Goal: Task Accomplishment & Management: Use online tool/utility

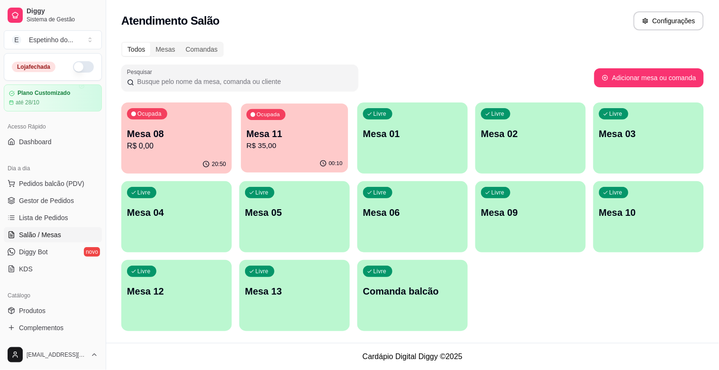
click at [324, 110] on div "Ocupada Mesa 11 R$ 35,00" at bounding box center [294, 128] width 107 height 51
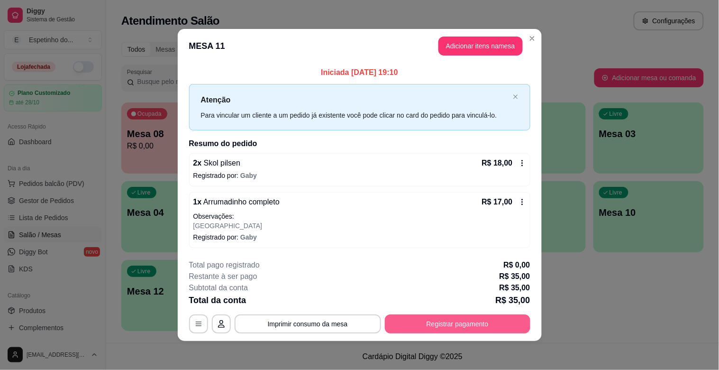
click at [487, 317] on button "Registrar pagamento" at bounding box center [457, 323] width 145 height 19
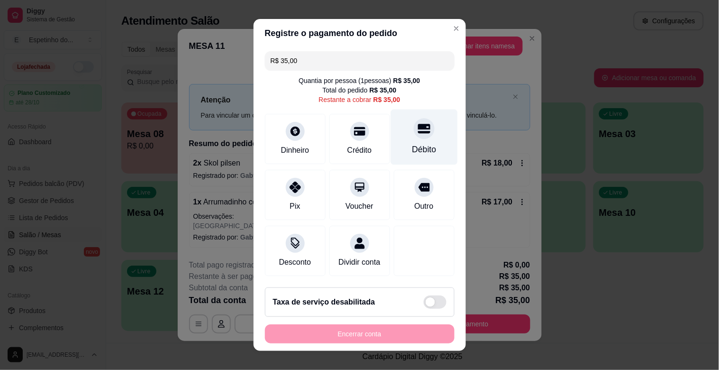
click at [409, 139] on div "Débito" at bounding box center [423, 136] width 67 height 55
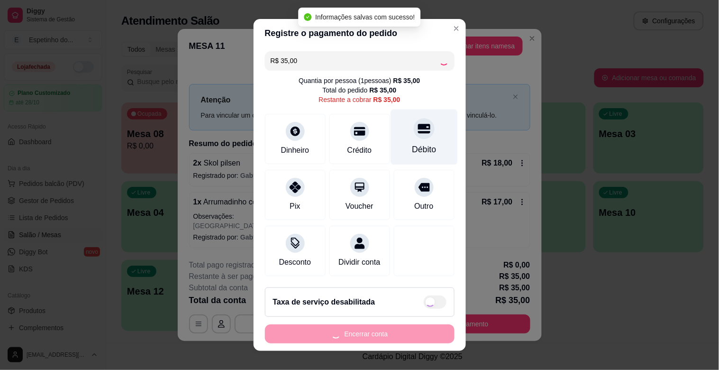
type input "R$ 0,00"
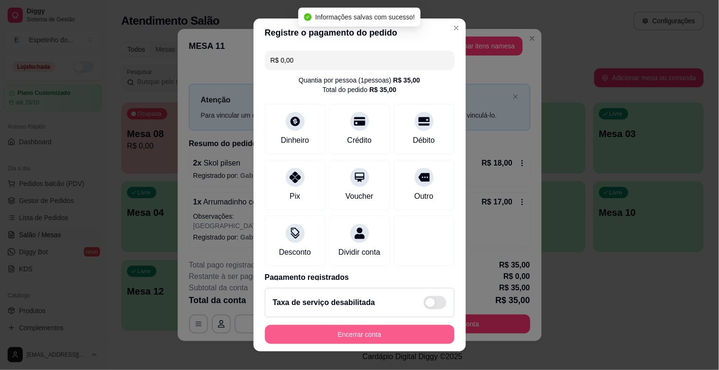
click at [329, 339] on button "Encerrar conta" at bounding box center [360, 334] width 190 height 19
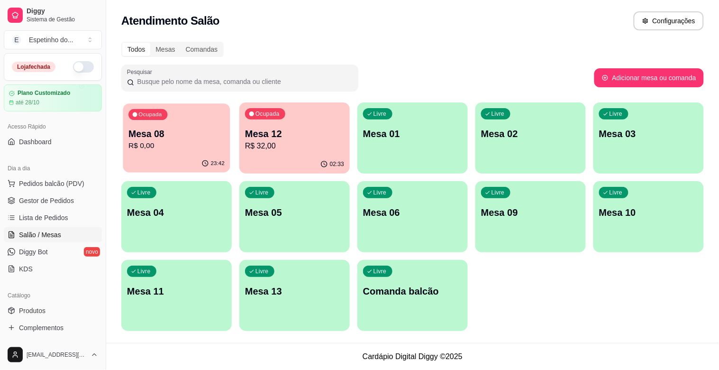
click at [197, 143] on p "R$ 0,00" at bounding box center [176, 145] width 96 height 11
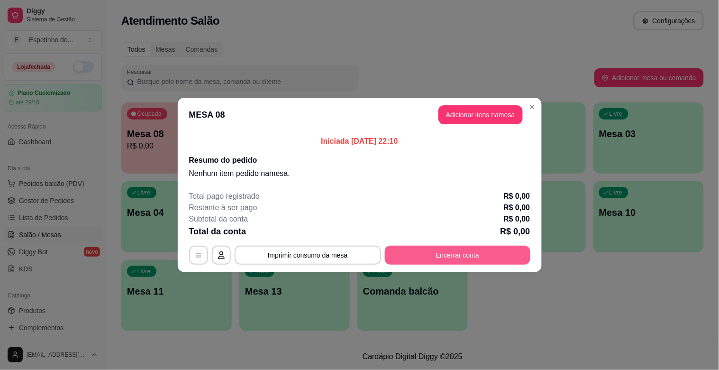
click at [433, 256] on button "Encerrar conta" at bounding box center [457, 254] width 145 height 19
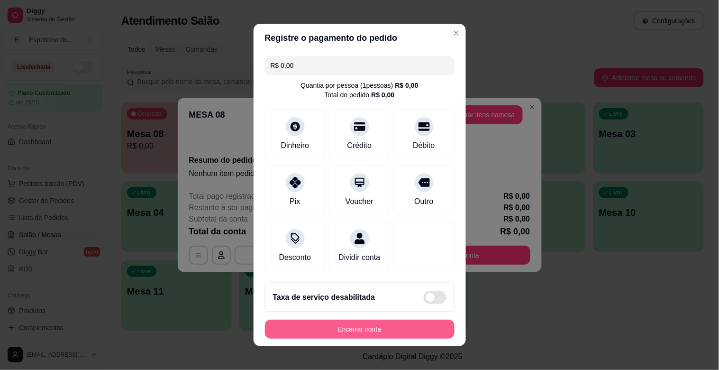
click at [361, 330] on button "Encerrar conta" at bounding box center [360, 328] width 190 height 19
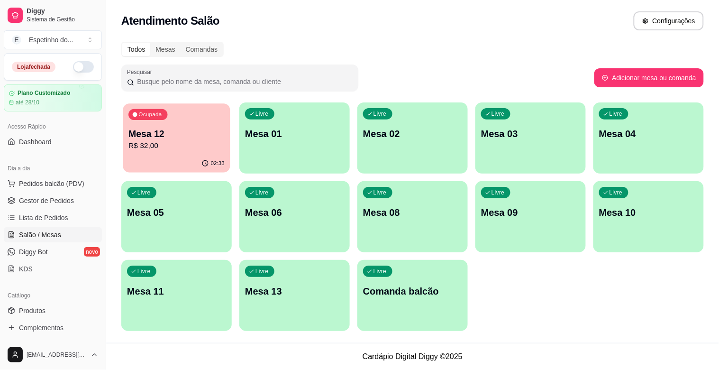
click at [191, 135] on p "Mesa 12" at bounding box center [176, 133] width 96 height 13
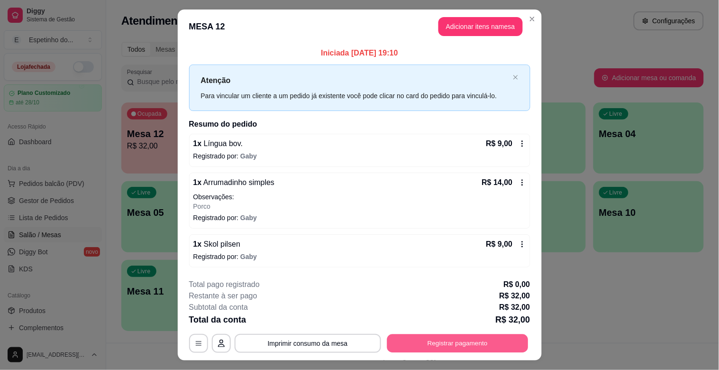
click at [394, 334] on div "**********" at bounding box center [359, 343] width 341 height 19
click at [415, 328] on div "**********" at bounding box center [359, 316] width 341 height 74
click at [417, 339] on button "Registrar pagamento" at bounding box center [457, 343] width 145 height 19
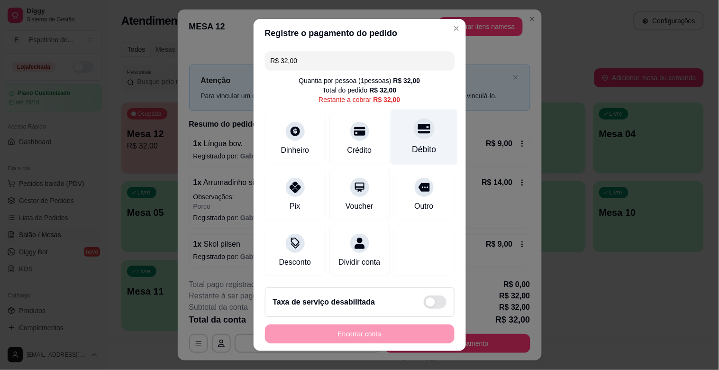
click at [418, 152] on div "Débito" at bounding box center [424, 149] width 24 height 12
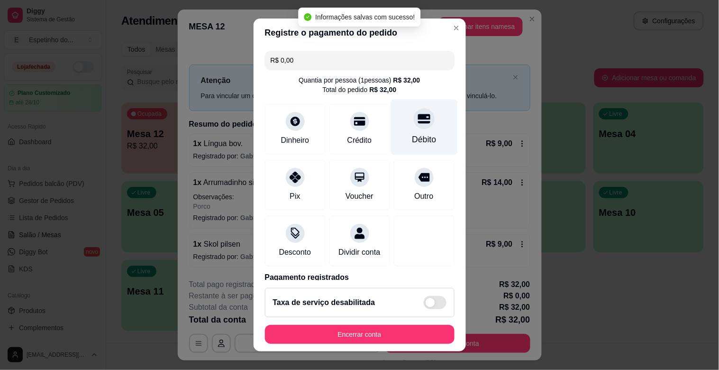
type input "R$ 0,00"
